Goal: Information Seeking & Learning: Learn about a topic

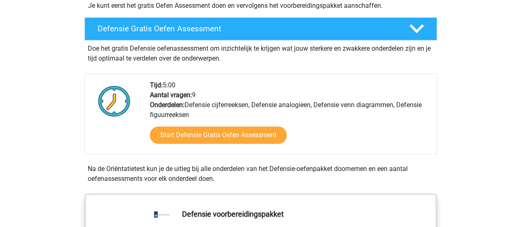
scroll to position [218, 0]
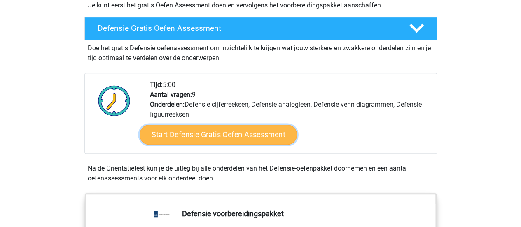
click at [234, 131] on link "Start Defensie Gratis Oefen Assessment" at bounding box center [218, 135] width 157 height 20
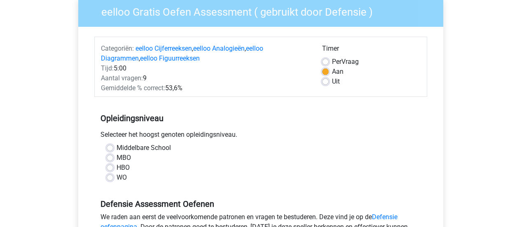
scroll to position [71, 0]
click at [117, 158] on label "MBO" at bounding box center [124, 157] width 14 height 10
click at [110, 158] on input "MBO" at bounding box center [110, 156] width 7 height 8
radio input "true"
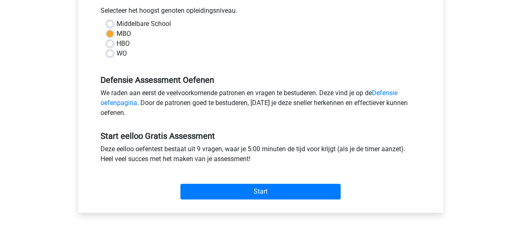
scroll to position [199, 0]
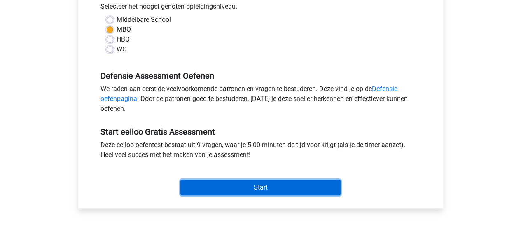
click at [297, 186] on input "Start" at bounding box center [260, 188] width 160 height 16
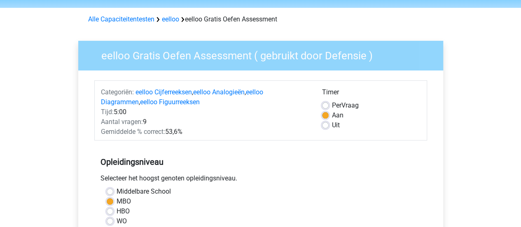
scroll to position [27, 0]
click at [332, 107] on label "Per Vraag" at bounding box center [345, 105] width 27 height 10
click at [325, 107] on input "Per Vraag" at bounding box center [325, 104] width 7 height 8
radio input "true"
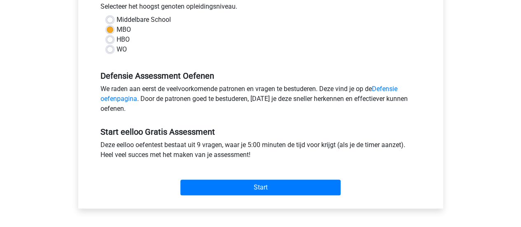
scroll to position [200, 0]
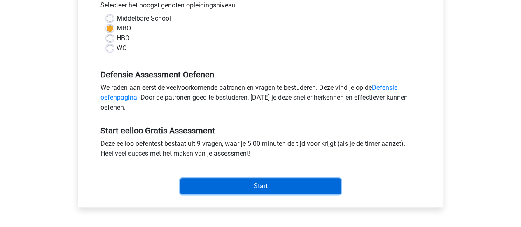
click at [290, 185] on input "Start" at bounding box center [260, 186] width 160 height 16
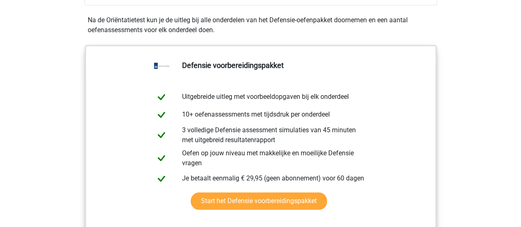
scroll to position [363, 0]
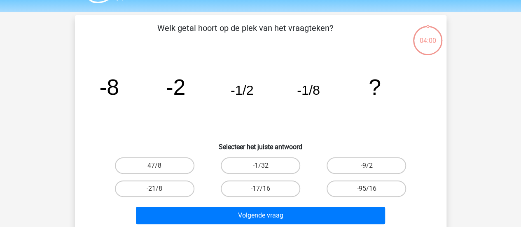
scroll to position [31, 0]
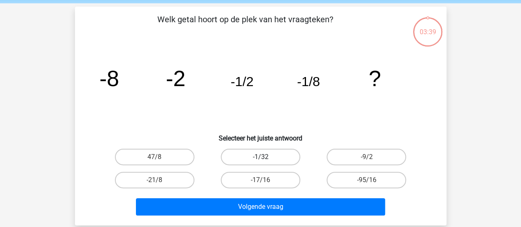
click at [277, 152] on label "-1/32" at bounding box center [261, 157] width 80 height 16
click at [266, 157] on input "-1/32" at bounding box center [262, 159] width 5 height 5
radio input "true"
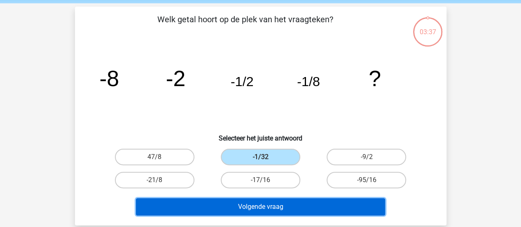
click at [286, 207] on button "Volgende vraag" at bounding box center [260, 206] width 249 height 17
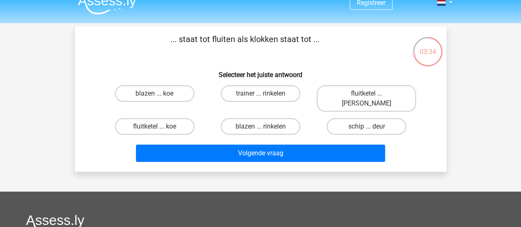
scroll to position [0, 0]
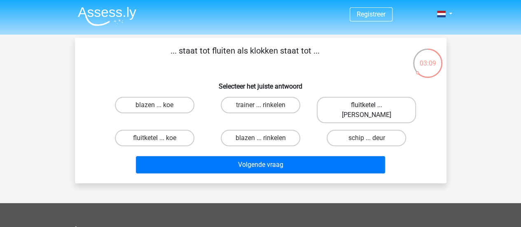
click at [386, 103] on label "fluitketel ... luiden" at bounding box center [366, 110] width 99 height 26
click at [372, 105] on input "fluitketel ... luiden" at bounding box center [369, 107] width 5 height 5
radio input "true"
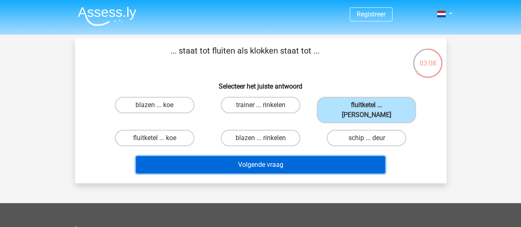
click at [349, 160] on button "Volgende vraag" at bounding box center [260, 164] width 249 height 17
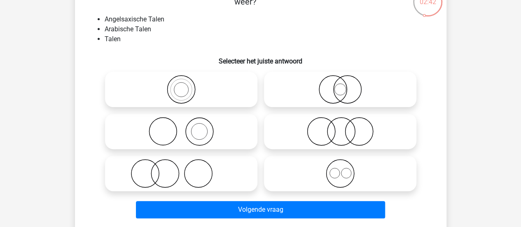
scroll to position [62, 0]
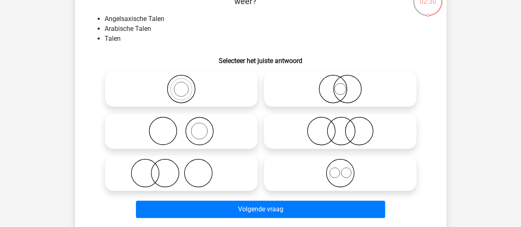
click at [380, 178] on icon at bounding box center [340, 173] width 146 height 29
click at [346, 169] on input "radio" at bounding box center [342, 166] width 5 height 5
radio input "true"
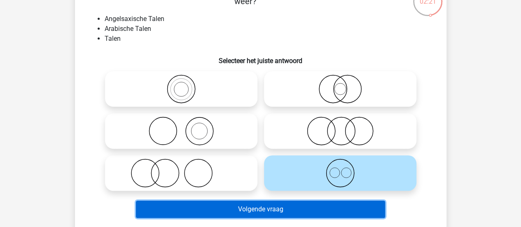
click at [278, 208] on button "Volgende vraag" at bounding box center [260, 209] width 249 height 17
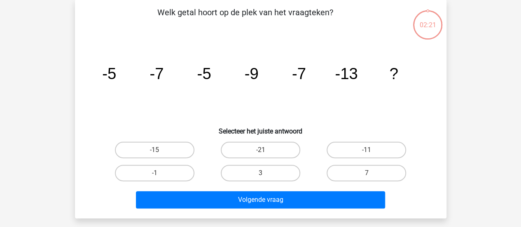
scroll to position [38, 0]
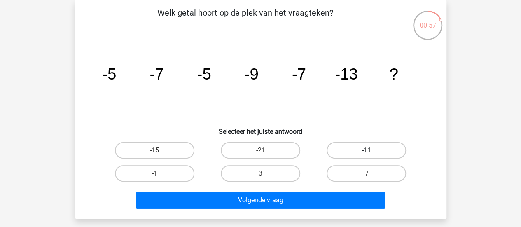
click at [382, 152] on label "-11" at bounding box center [367, 150] width 80 height 16
click at [372, 152] on input "-11" at bounding box center [369, 152] width 5 height 5
radio input "true"
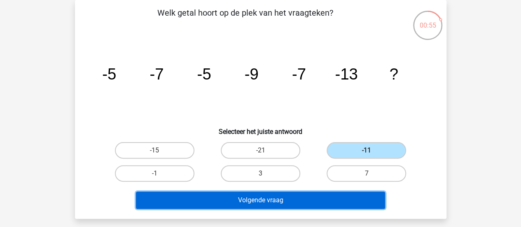
click at [340, 201] on button "Volgende vraag" at bounding box center [260, 200] width 249 height 17
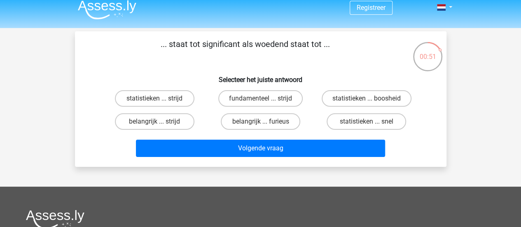
scroll to position [8, 0]
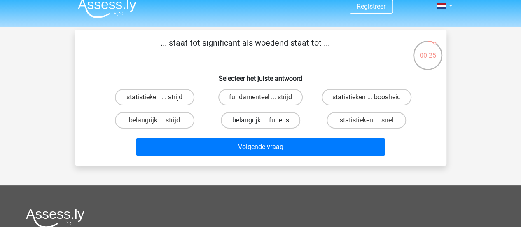
click at [279, 122] on label "belangrijk ... furieus" at bounding box center [261, 120] width 80 height 16
click at [266, 122] on input "belangrijk ... furieus" at bounding box center [262, 122] width 5 height 5
radio input "true"
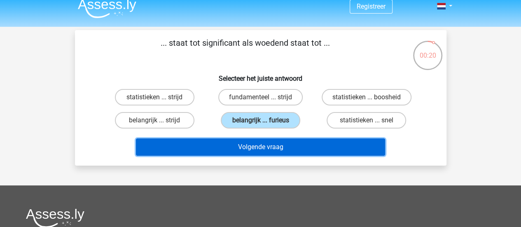
click at [335, 143] on button "Volgende vraag" at bounding box center [260, 146] width 249 height 17
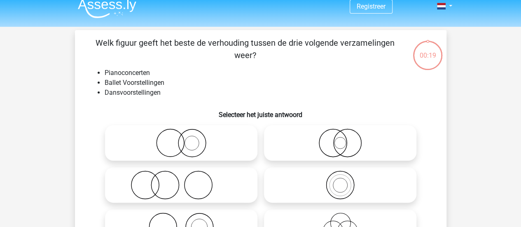
scroll to position [38, 0]
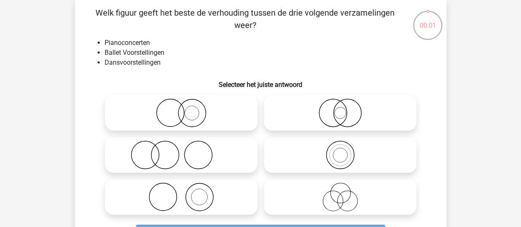
click at [344, 117] on circle at bounding box center [341, 113] width 12 height 12
click at [344, 109] on input "radio" at bounding box center [342, 105] width 5 height 5
radio input "true"
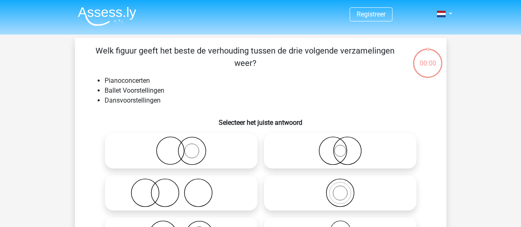
scroll to position [38, 0]
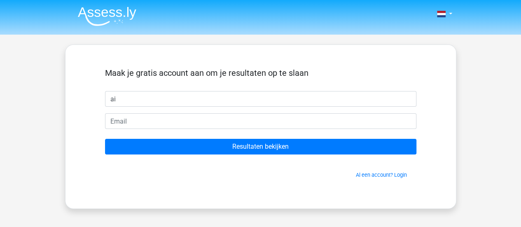
type input "a"
type input "[PERSON_NAME]"
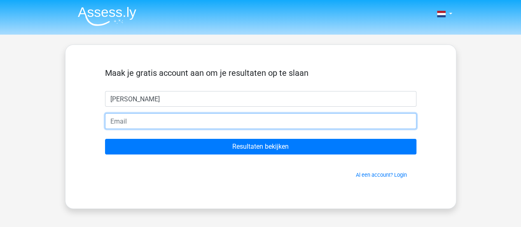
click at [363, 120] on input "email" at bounding box center [260, 121] width 311 height 16
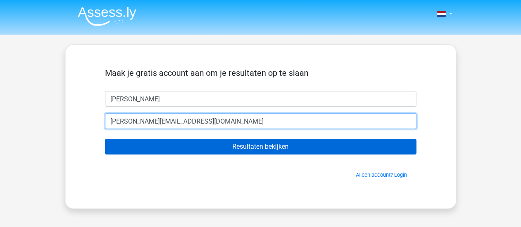
type input "[EMAIL_ADDRESS][DOMAIN_NAME]"
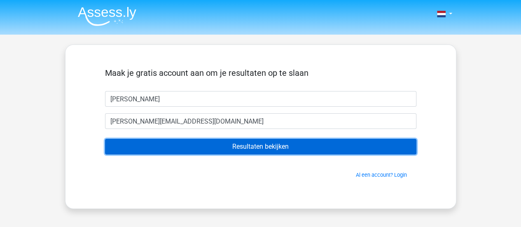
click at [256, 148] on input "Resultaten bekijken" at bounding box center [260, 147] width 311 height 16
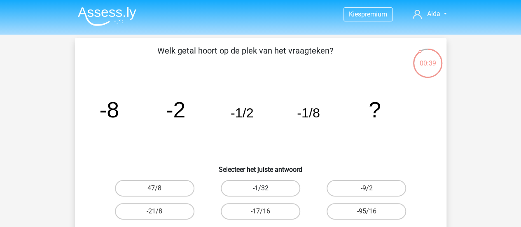
click at [277, 183] on label "-1/32" at bounding box center [261, 188] width 80 height 16
click at [266, 188] on input "-1/32" at bounding box center [262, 190] width 5 height 5
radio input "true"
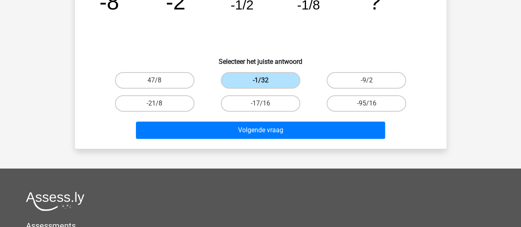
scroll to position [111, 0]
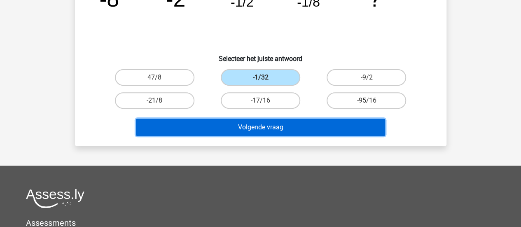
click at [305, 130] on button "Volgende vraag" at bounding box center [260, 127] width 249 height 17
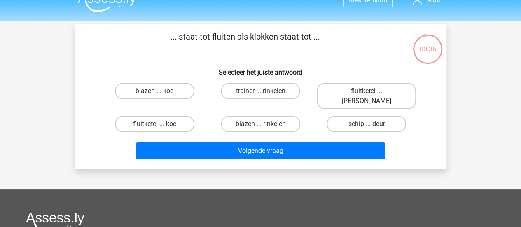
scroll to position [0, 0]
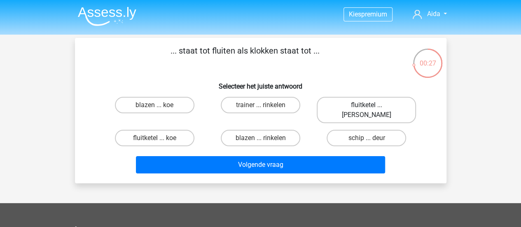
click at [396, 104] on label "fluitketel ... luiden" at bounding box center [366, 110] width 99 height 26
click at [372, 105] on input "fluitketel ... luiden" at bounding box center [369, 107] width 5 height 5
radio input "true"
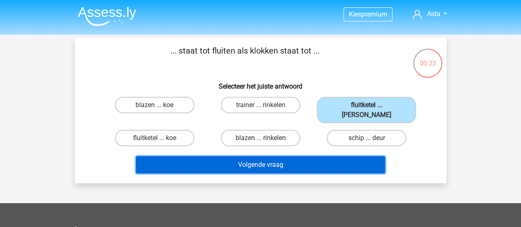
click at [378, 156] on button "Volgende vraag" at bounding box center [260, 164] width 249 height 17
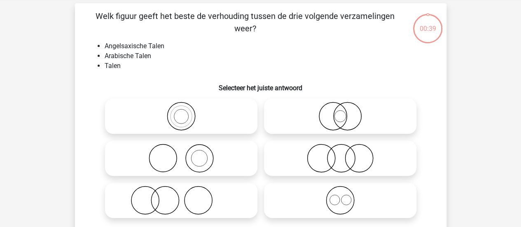
scroll to position [38, 0]
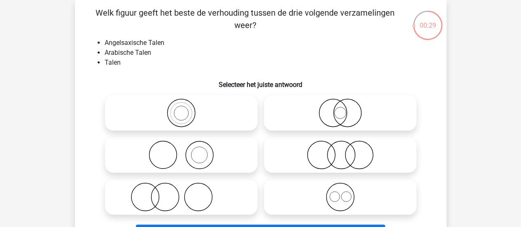
click at [365, 203] on icon at bounding box center [340, 196] width 146 height 29
click at [346, 193] on input "radio" at bounding box center [342, 189] width 5 height 5
radio input "true"
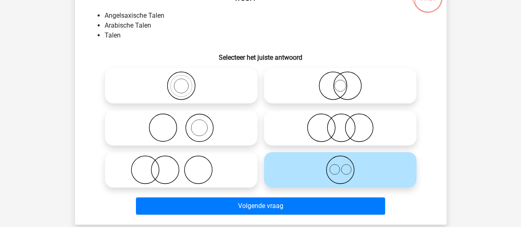
scroll to position [72, 0]
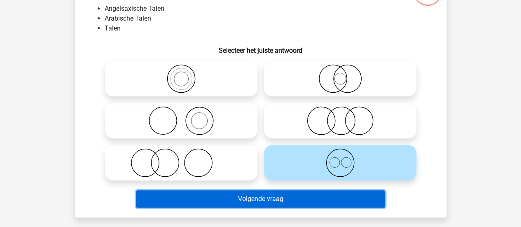
click at [337, 204] on button "Volgende vraag" at bounding box center [260, 198] width 249 height 17
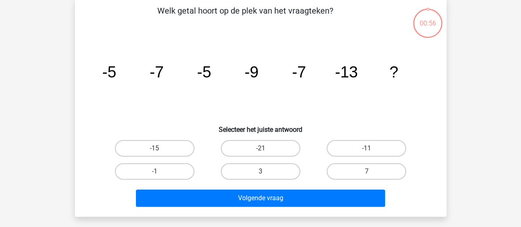
scroll to position [38, 0]
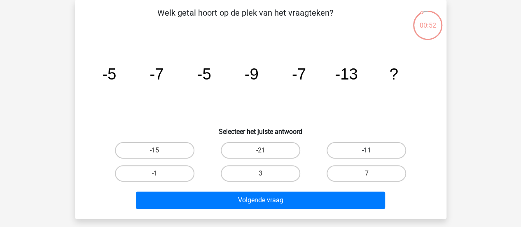
click at [382, 150] on label "-11" at bounding box center [367, 150] width 80 height 16
click at [372, 150] on input "-11" at bounding box center [369, 152] width 5 height 5
radio input "true"
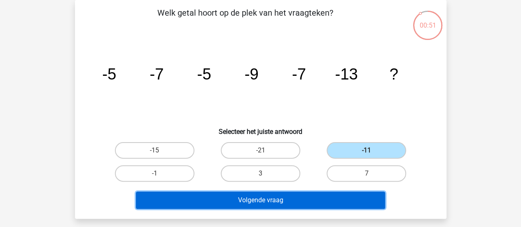
click at [348, 200] on button "Volgende vraag" at bounding box center [260, 200] width 249 height 17
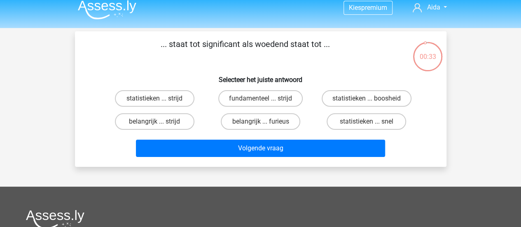
scroll to position [0, 0]
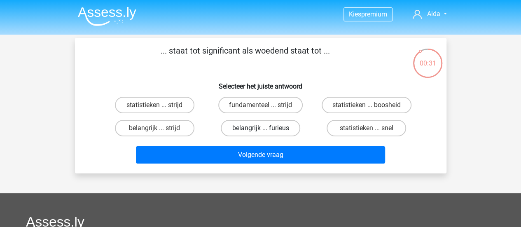
click at [279, 130] on label "belangrijk ... furieus" at bounding box center [261, 128] width 80 height 16
click at [266, 130] on input "belangrijk ... furieus" at bounding box center [262, 130] width 5 height 5
radio input "true"
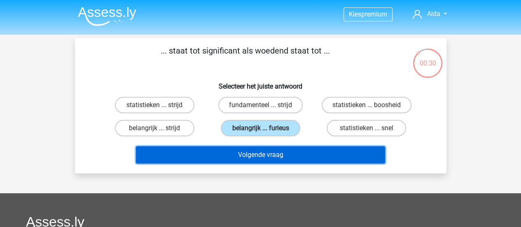
click at [269, 158] on button "Volgende vraag" at bounding box center [260, 154] width 249 height 17
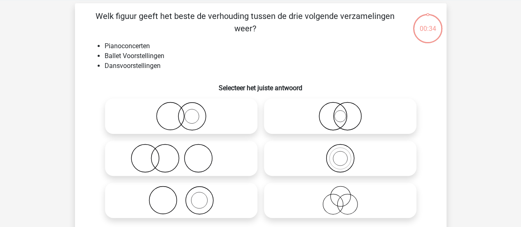
scroll to position [38, 0]
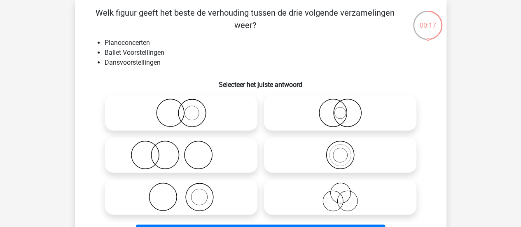
click at [355, 203] on icon at bounding box center [340, 196] width 146 height 29
click at [346, 193] on input "radio" at bounding box center [342, 189] width 5 height 5
radio input "true"
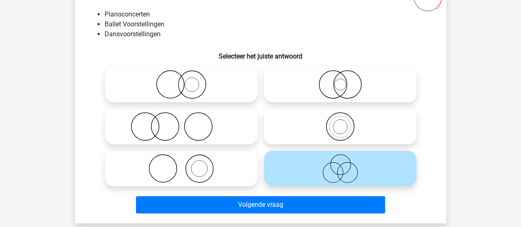
scroll to position [68, 0]
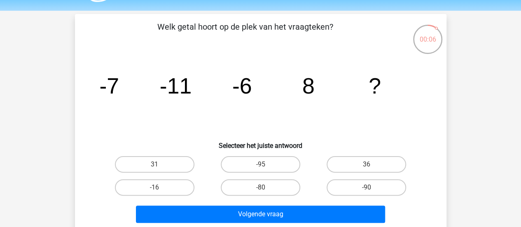
scroll to position [24, 0]
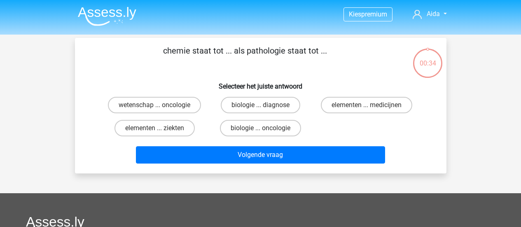
scroll to position [24, 0]
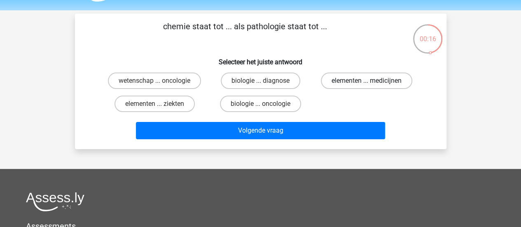
click at [349, 84] on label "elementen ... medicijnen" at bounding box center [366, 81] width 91 height 16
click at [367, 84] on input "elementen ... medicijnen" at bounding box center [369, 83] width 5 height 5
radio input "true"
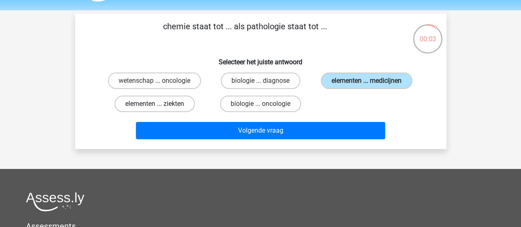
click at [167, 105] on label "elementen ... ziekten" at bounding box center [155, 104] width 80 height 16
click at [160, 105] on input "elementen ... ziekten" at bounding box center [156, 106] width 5 height 5
radio input "true"
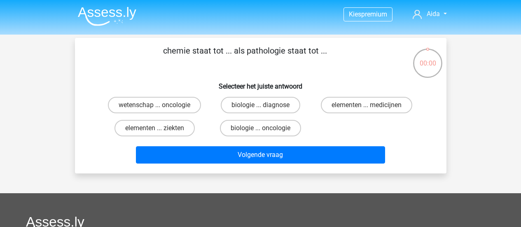
scroll to position [24, 0]
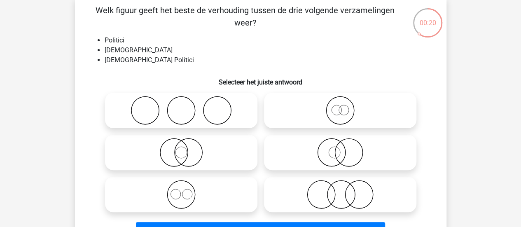
scroll to position [41, 0]
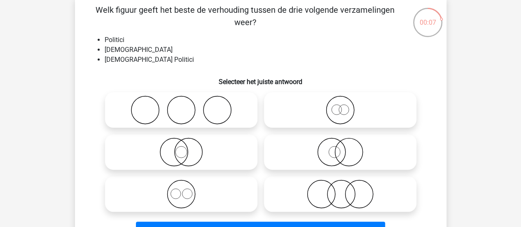
click at [241, 198] on icon at bounding box center [181, 194] width 146 height 29
click at [187, 190] on input "radio" at bounding box center [183, 187] width 5 height 5
radio input "true"
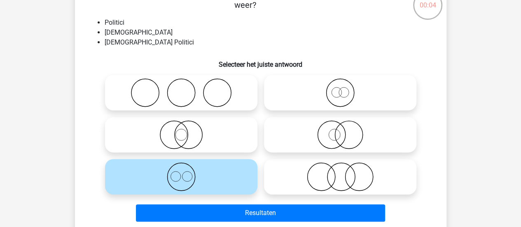
scroll to position [58, 0]
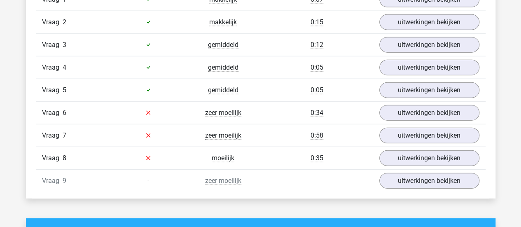
scroll to position [952, 0]
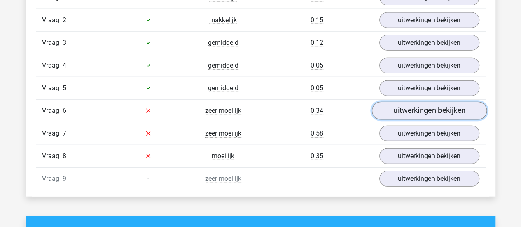
click at [447, 106] on link "uitwerkingen bekijken" at bounding box center [429, 111] width 115 height 18
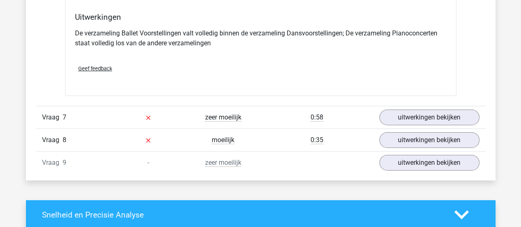
scroll to position [1296, 0]
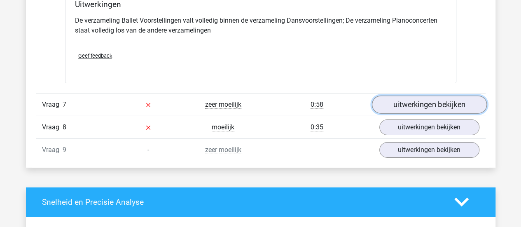
click at [425, 101] on link "uitwerkingen bekijken" at bounding box center [429, 105] width 115 height 18
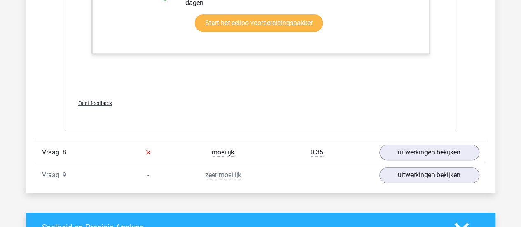
scroll to position [1776, 0]
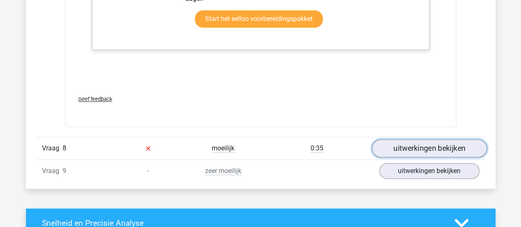
click at [428, 145] on link "uitwerkingen bekijken" at bounding box center [429, 148] width 115 height 18
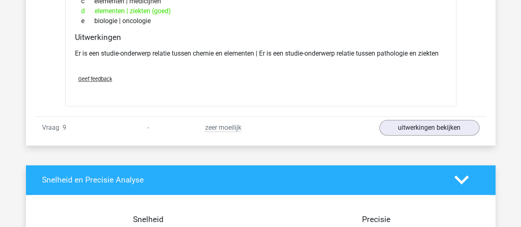
scroll to position [1996, 0]
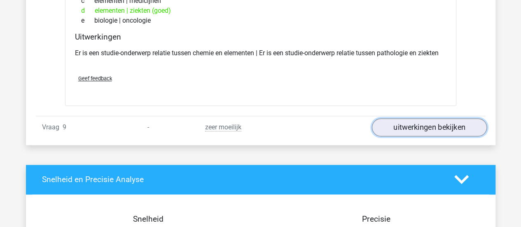
click at [416, 124] on link "uitwerkingen bekijken" at bounding box center [429, 127] width 115 height 18
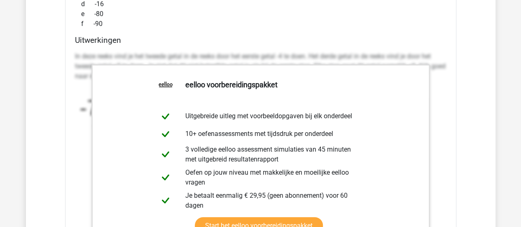
scroll to position [1569, 0]
